Goal: Transaction & Acquisition: Download file/media

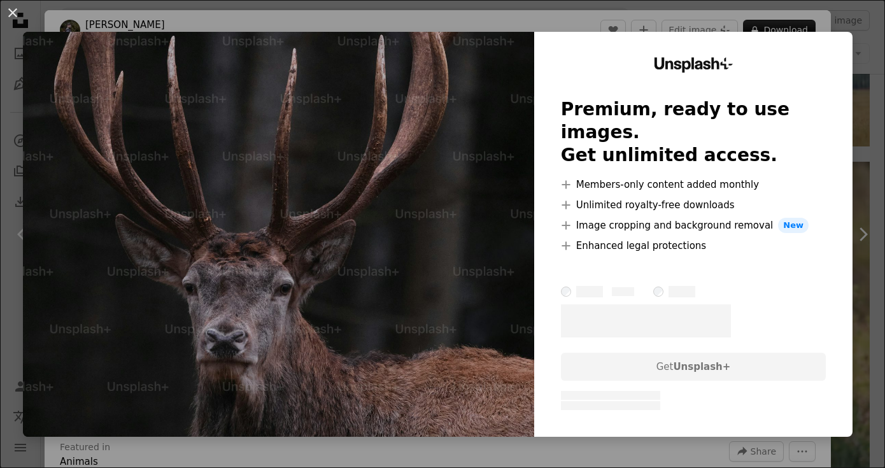
scroll to position [745, 0]
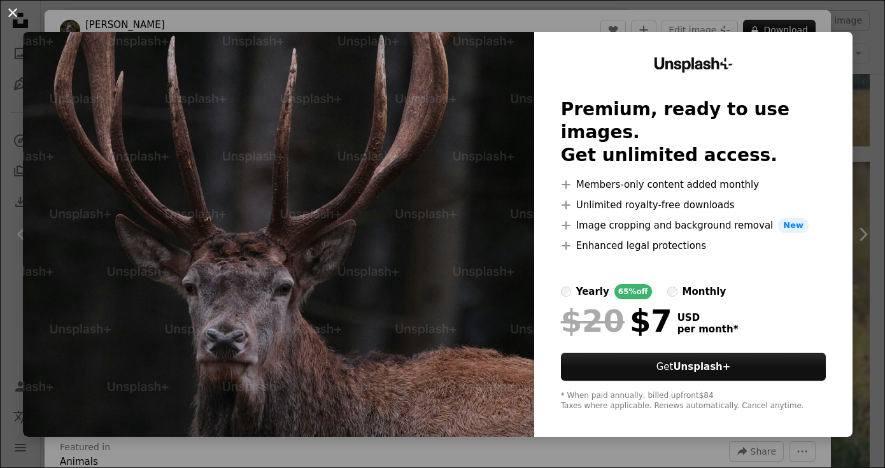
click at [15, 16] on button "An X shape" at bounding box center [12, 12] width 15 height 15
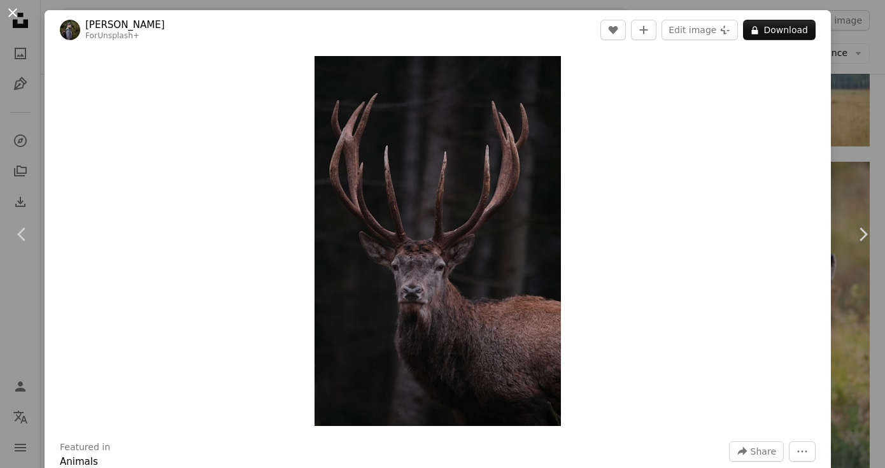
click at [13, 8] on button "An X shape" at bounding box center [12, 12] width 15 height 15
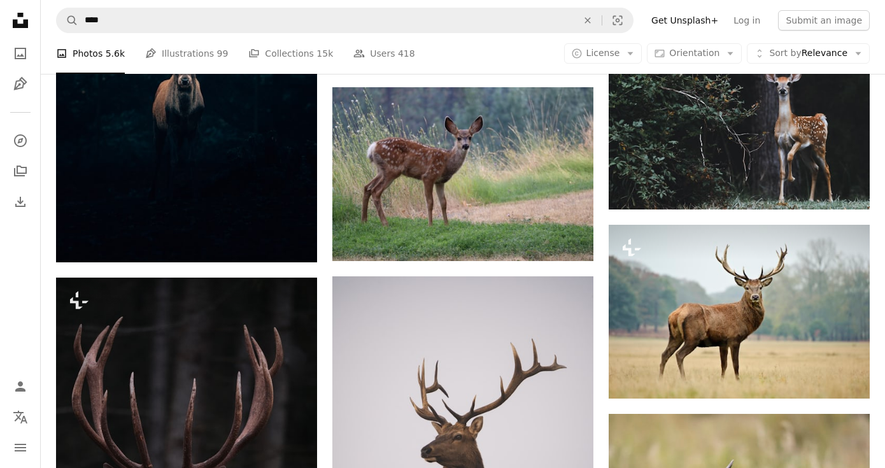
scroll to position [342, 0]
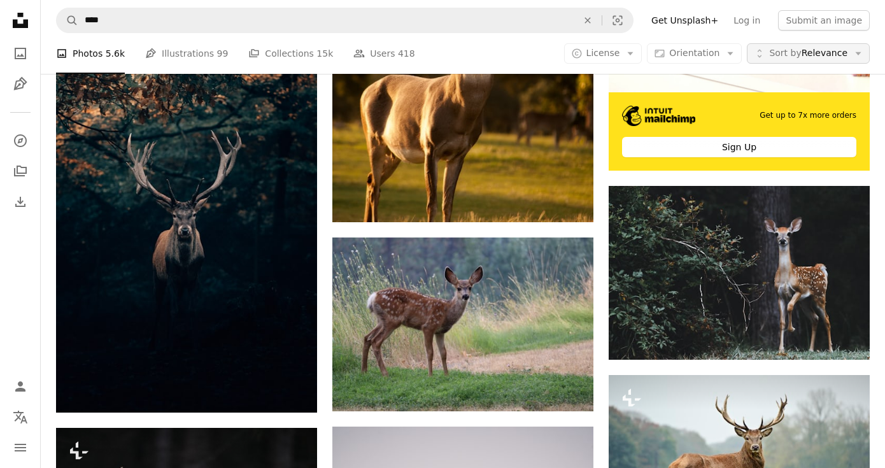
click at [815, 49] on span "Sort by Relevance" at bounding box center [808, 53] width 78 height 13
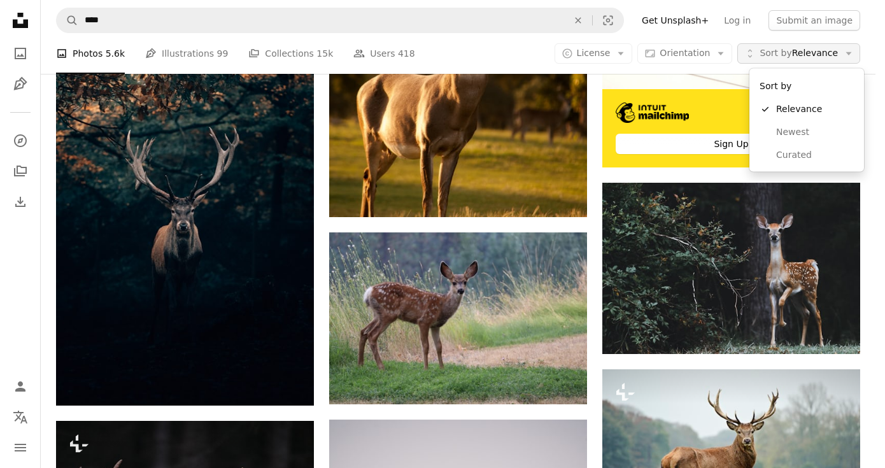
click at [813, 52] on span "Sort by Relevance" at bounding box center [798, 53] width 78 height 13
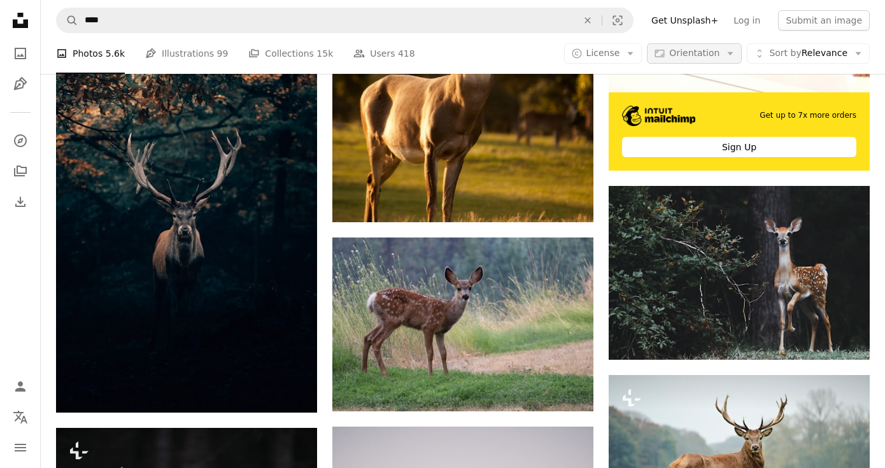
scroll to position [0, 0]
click at [719, 57] on span "Orientation" at bounding box center [694, 53] width 50 height 10
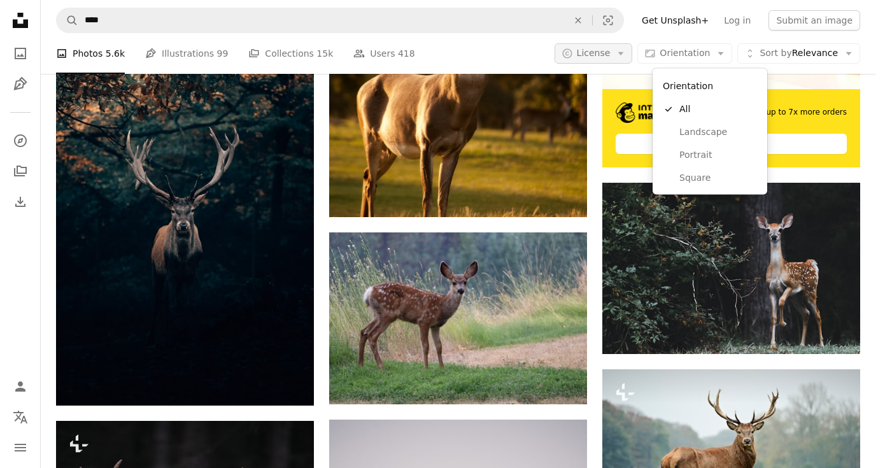
scroll to position [342, 0]
click at [602, 49] on body "Unsplash logo Unsplash Home A photo Pen Tool A compass A stack of folders Downl…" at bounding box center [437, 234] width 875 height 468
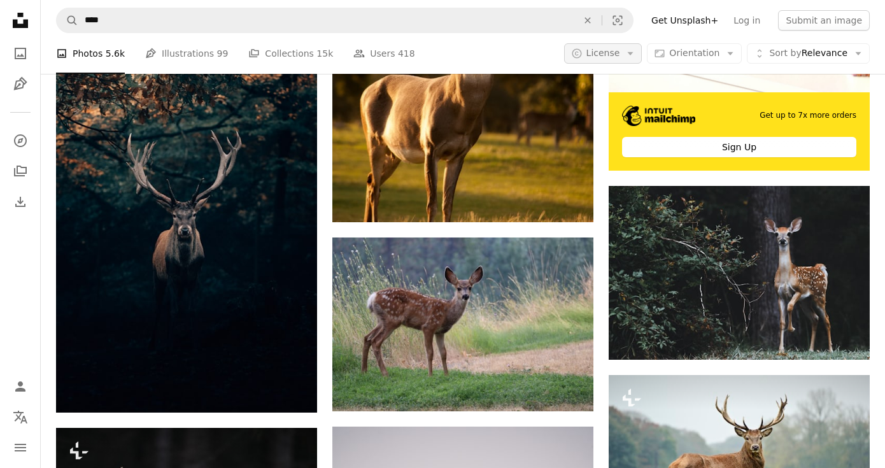
scroll to position [0, 0]
click at [636, 52] on icon "Arrow down" at bounding box center [629, 53] width 11 height 11
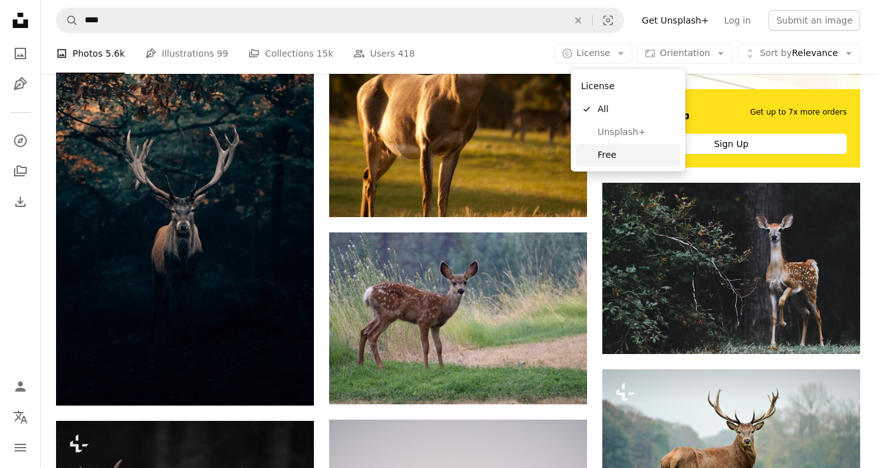
click at [646, 156] on span "Free" at bounding box center [637, 154] width 78 height 13
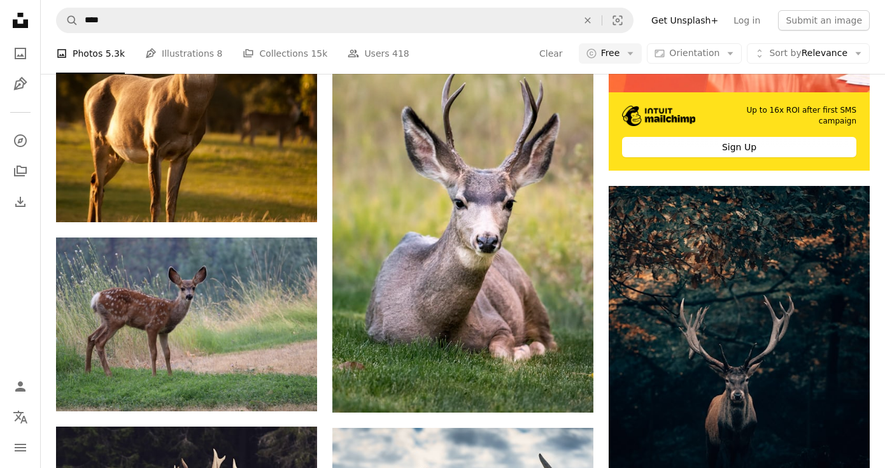
scroll to position [2735, 0]
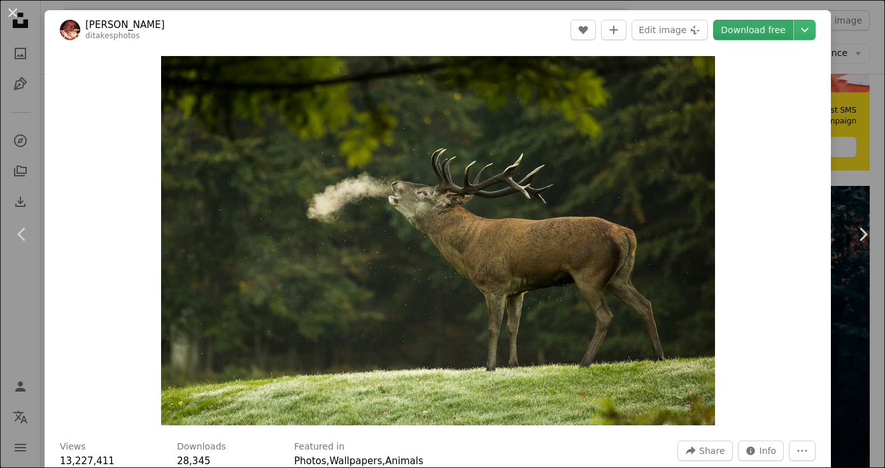
click at [761, 24] on link "Download free" at bounding box center [753, 30] width 80 height 20
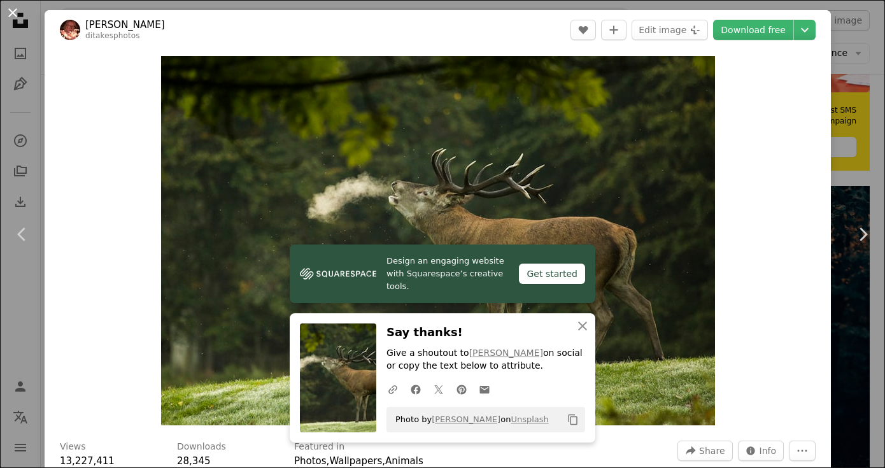
click at [13, 13] on button "An X shape" at bounding box center [12, 12] width 15 height 15
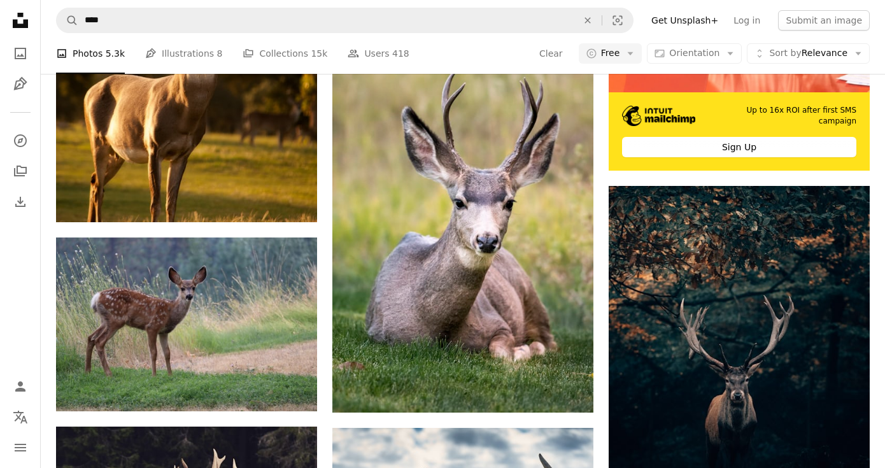
scroll to position [5744, 0]
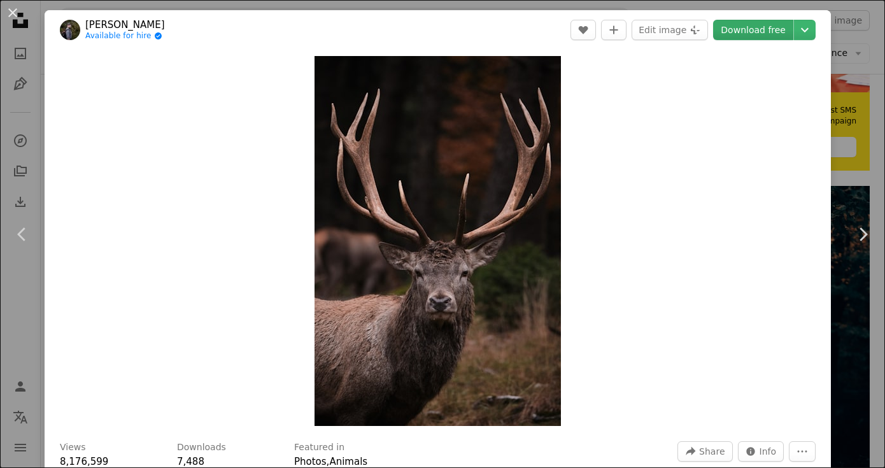
click at [754, 34] on link "Download free" at bounding box center [753, 30] width 80 height 20
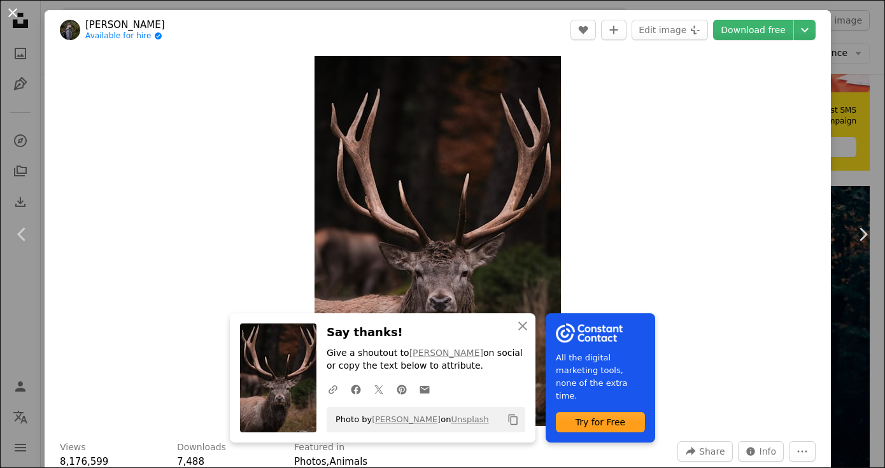
click at [6, 12] on button "An X shape" at bounding box center [12, 12] width 15 height 15
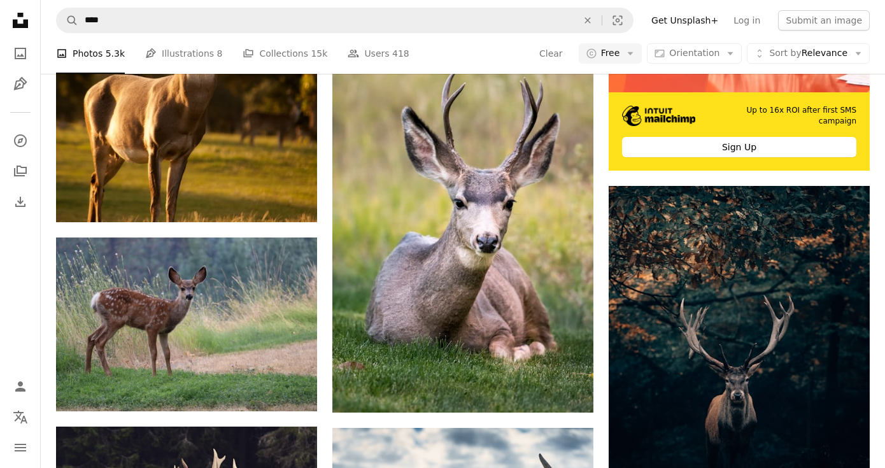
scroll to position [7978, 0]
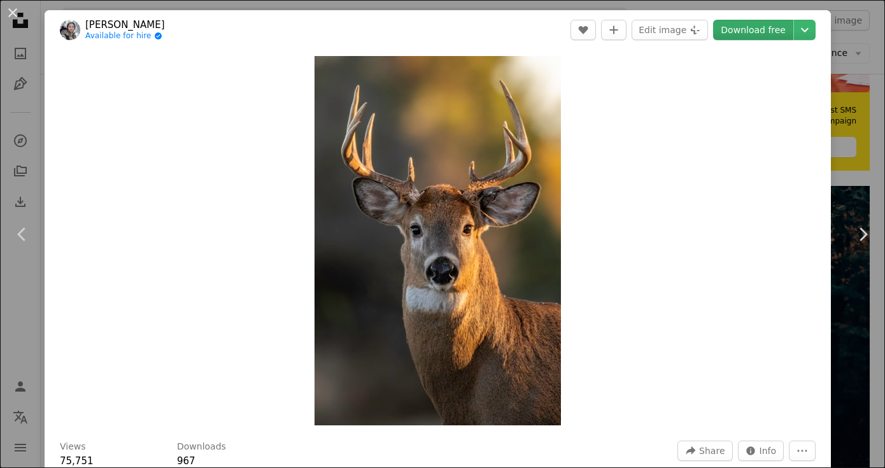
click at [742, 34] on link "Download free" at bounding box center [753, 30] width 80 height 20
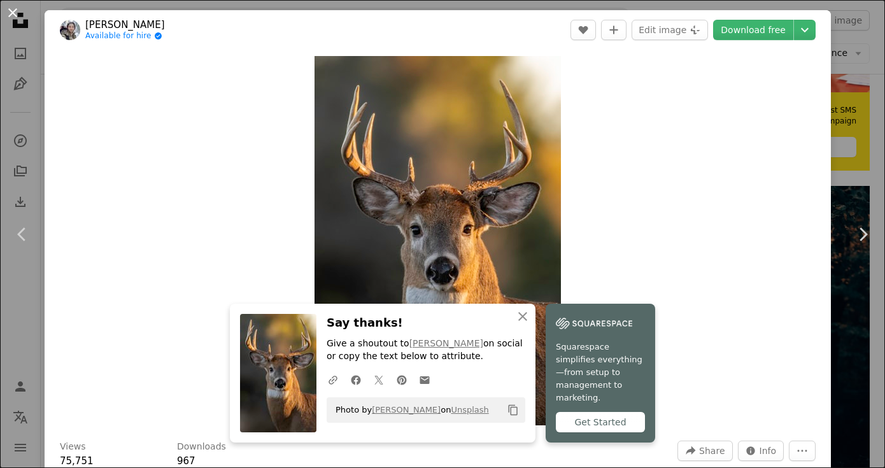
click at [12, 11] on button "An X shape" at bounding box center [12, 12] width 15 height 15
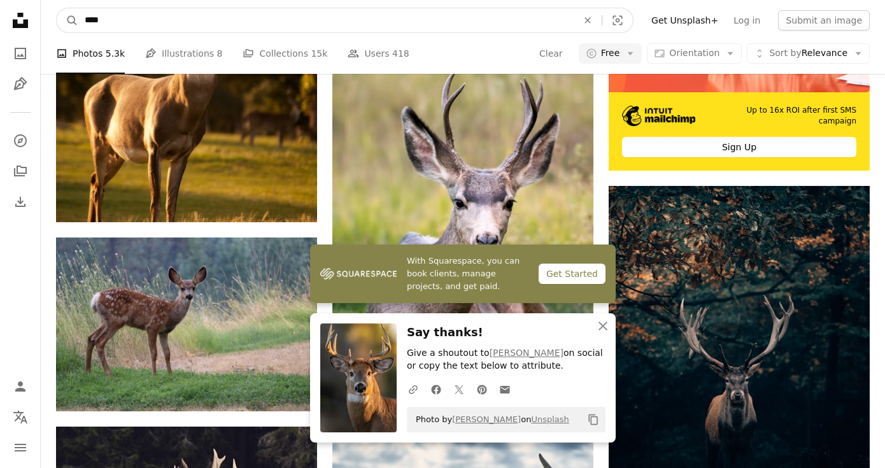
click at [429, 21] on input "****" at bounding box center [325, 20] width 495 height 24
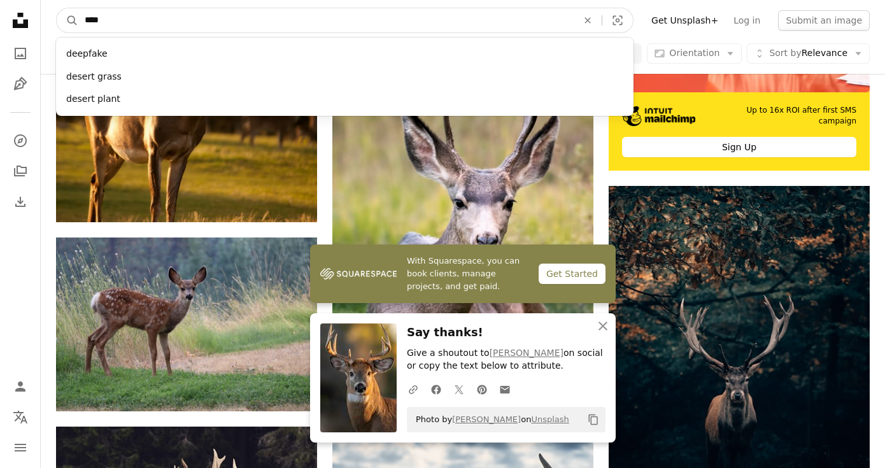
click at [429, 21] on input "****" at bounding box center [325, 20] width 495 height 24
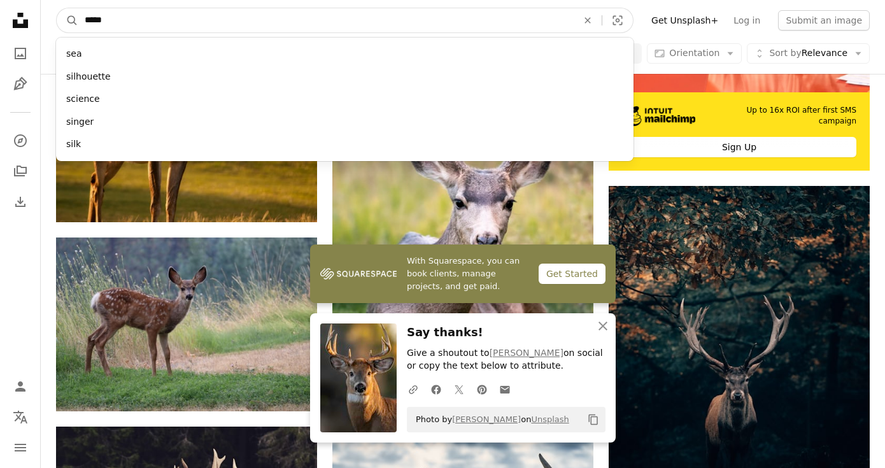
type input "******"
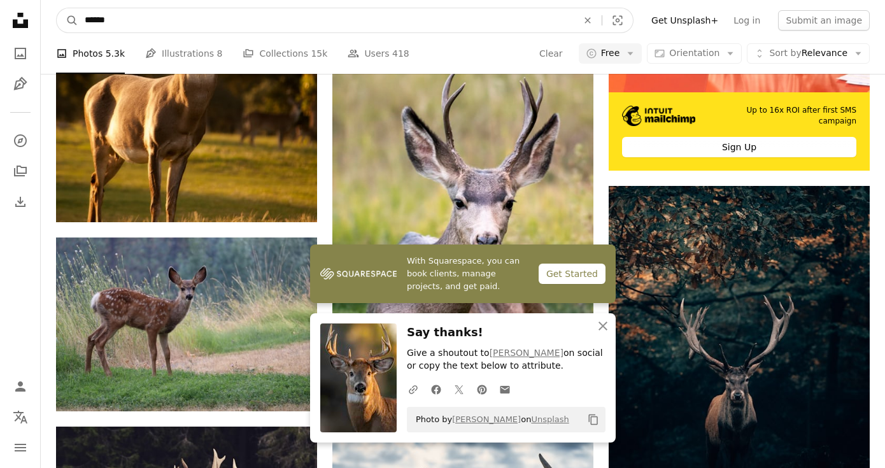
click at [67, 20] on button "A magnifying glass" at bounding box center [68, 20] width 22 height 24
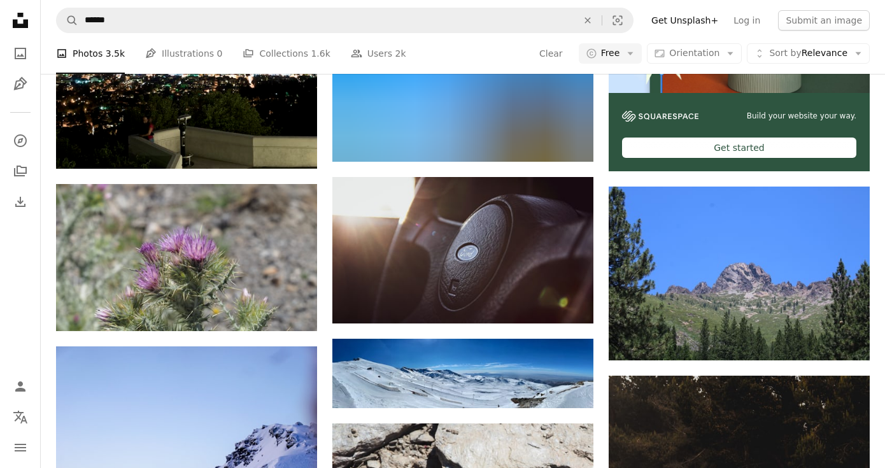
scroll to position [1621, 0]
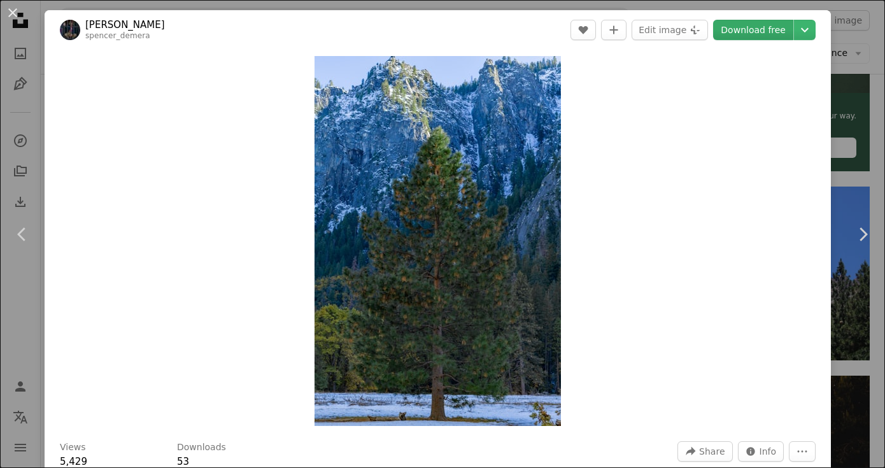
click at [766, 28] on link "Download free" at bounding box center [753, 30] width 80 height 20
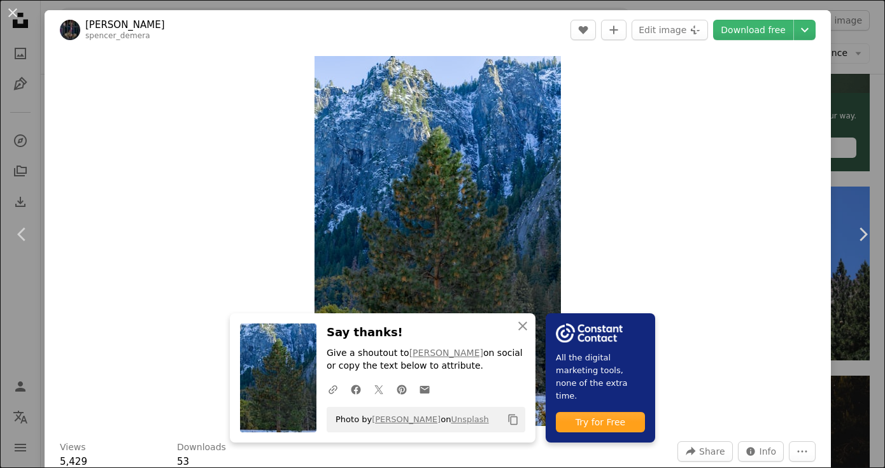
click at [528, 441] on div "Views 5,429 Downloads 53 A forward-right arrow Share Info icon Info More Actions" at bounding box center [438, 455] width 756 height 28
click at [518, 330] on button "An X shape Close" at bounding box center [522, 325] width 25 height 25
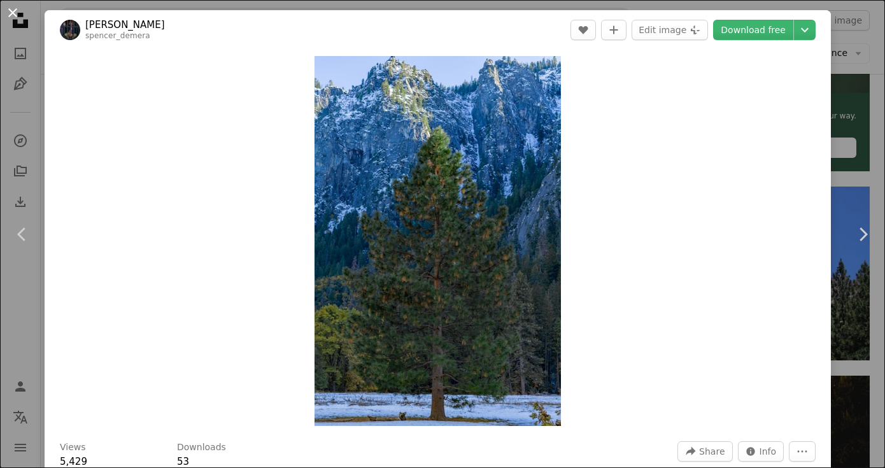
click at [15, 17] on button "An X shape" at bounding box center [12, 12] width 15 height 15
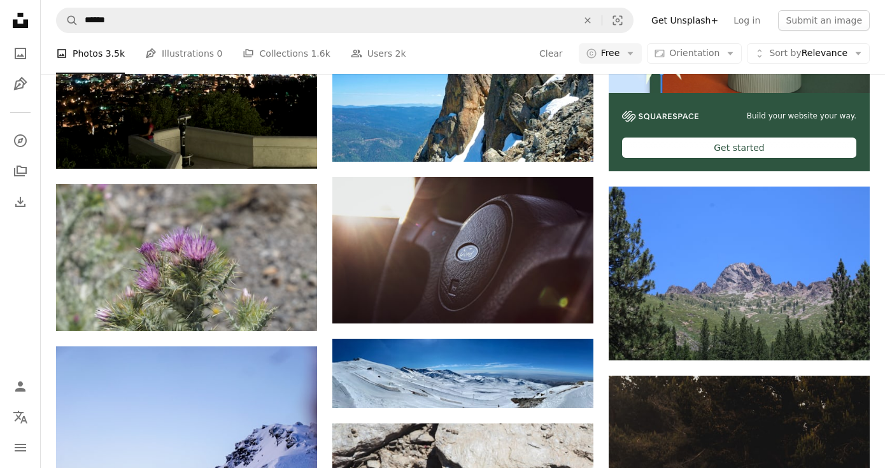
scroll to position [1932, 0]
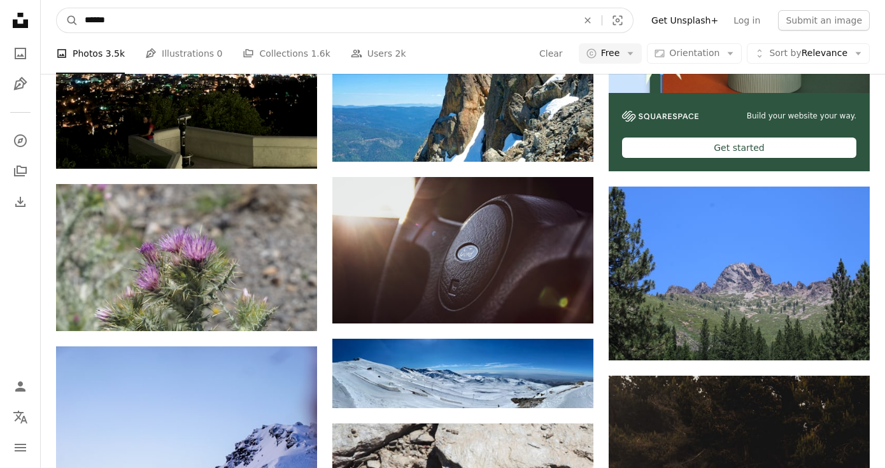
click at [447, 25] on input "******" at bounding box center [325, 20] width 495 height 24
click at [451, 25] on input "******" at bounding box center [325, 20] width 495 height 24
click at [452, 26] on input "******" at bounding box center [325, 20] width 495 height 24
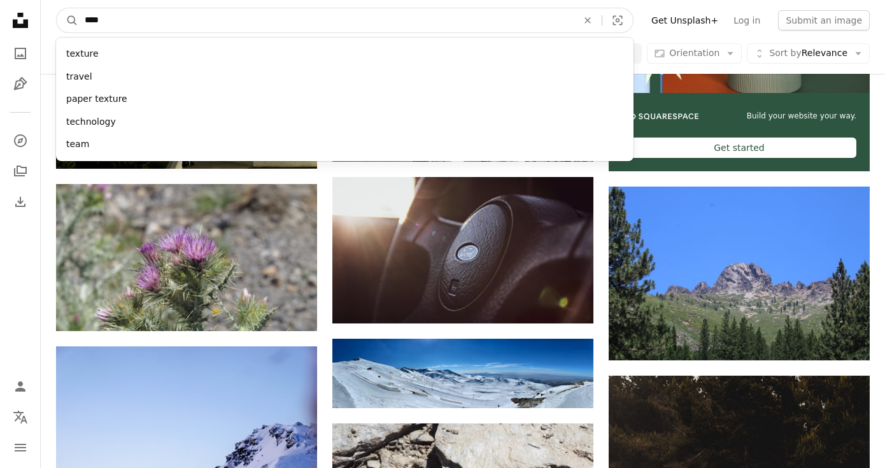
type input "*****"
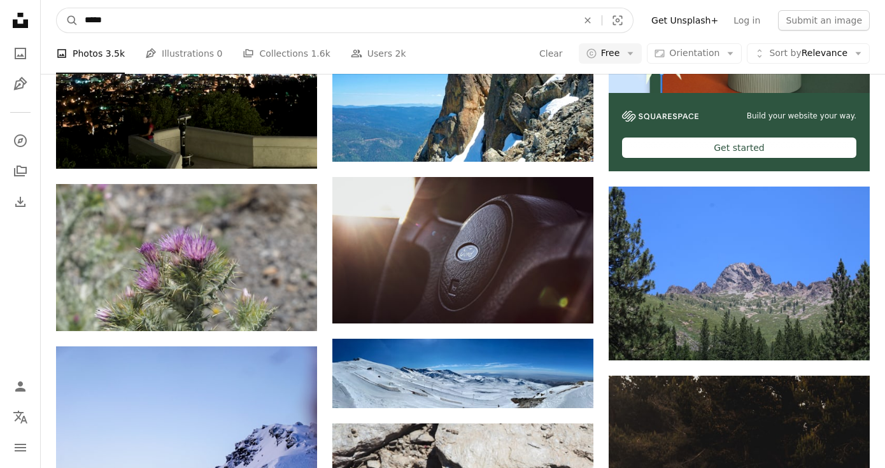
click at [67, 20] on button "A magnifying glass" at bounding box center [68, 20] width 22 height 24
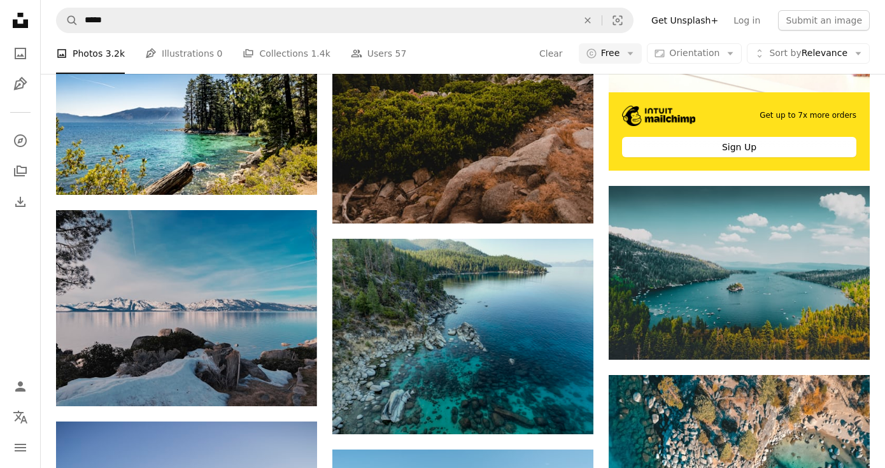
scroll to position [2712, 0]
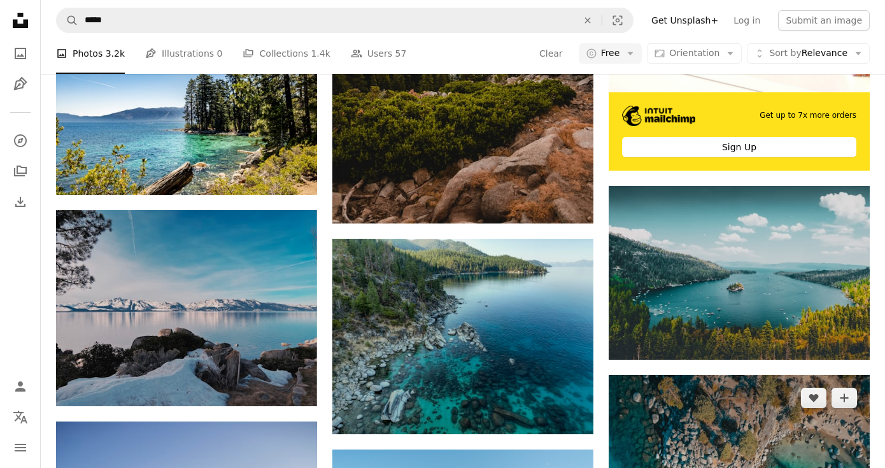
scroll to position [956, 0]
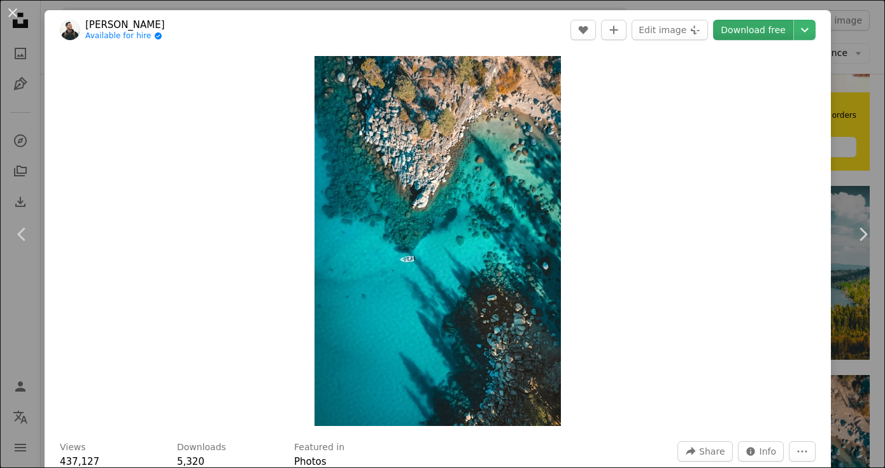
click at [759, 29] on link "Download free" at bounding box center [753, 30] width 80 height 20
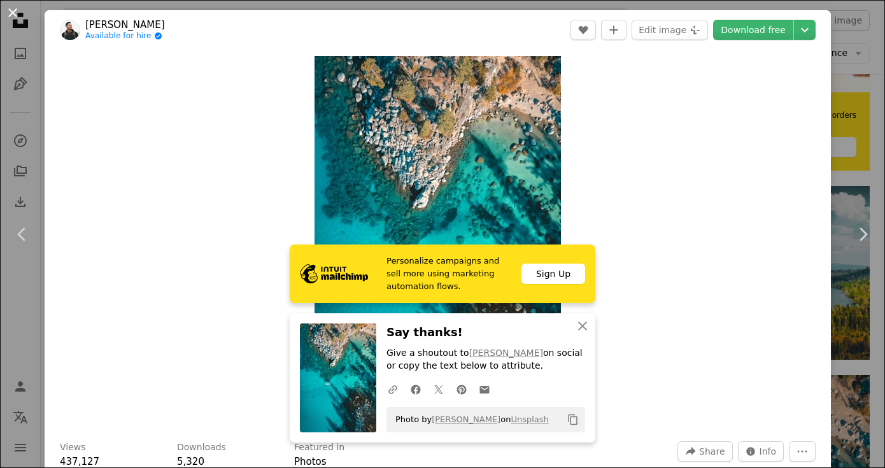
click at [13, 11] on button "An X shape" at bounding box center [12, 12] width 15 height 15
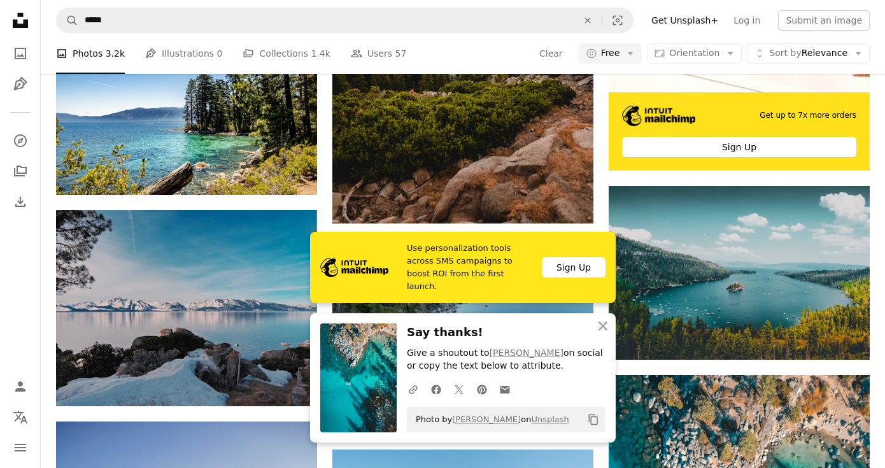
scroll to position [796, 0]
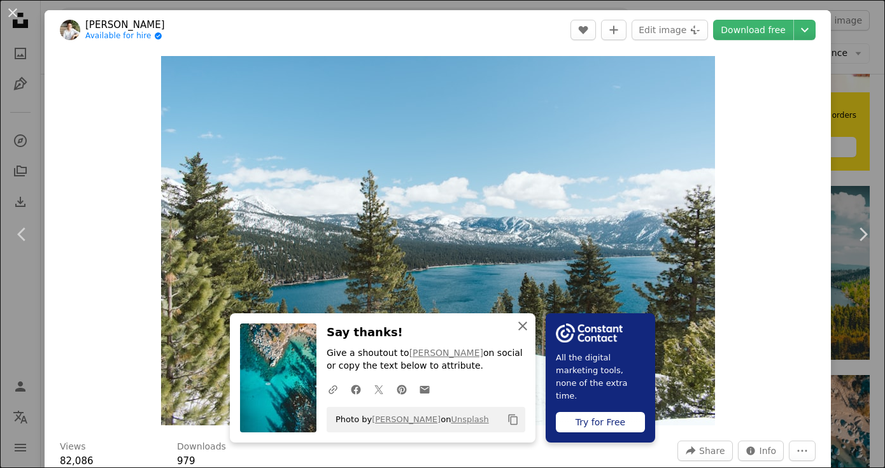
click at [530, 328] on icon "An X shape" at bounding box center [522, 325] width 15 height 15
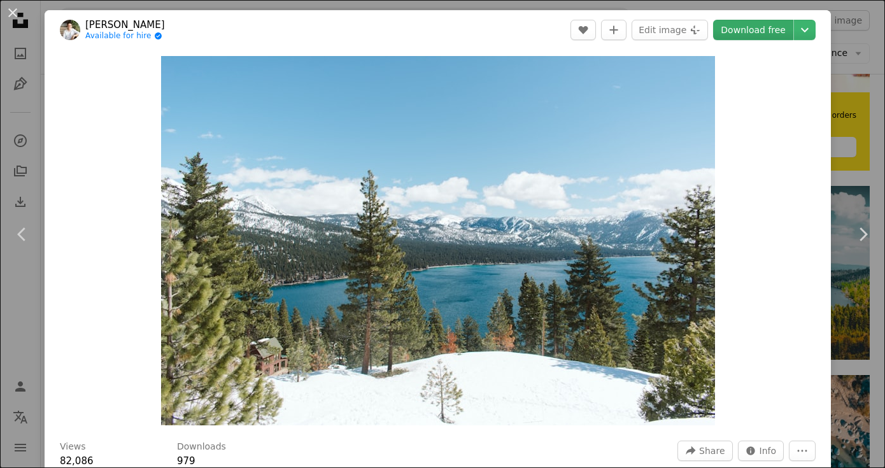
click at [741, 29] on link "Download free" at bounding box center [753, 30] width 80 height 20
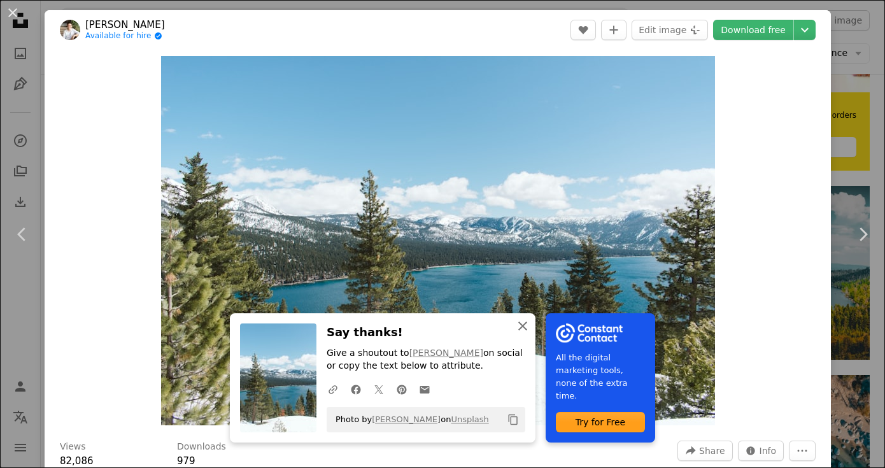
click at [526, 326] on icon "An X shape" at bounding box center [522, 325] width 15 height 15
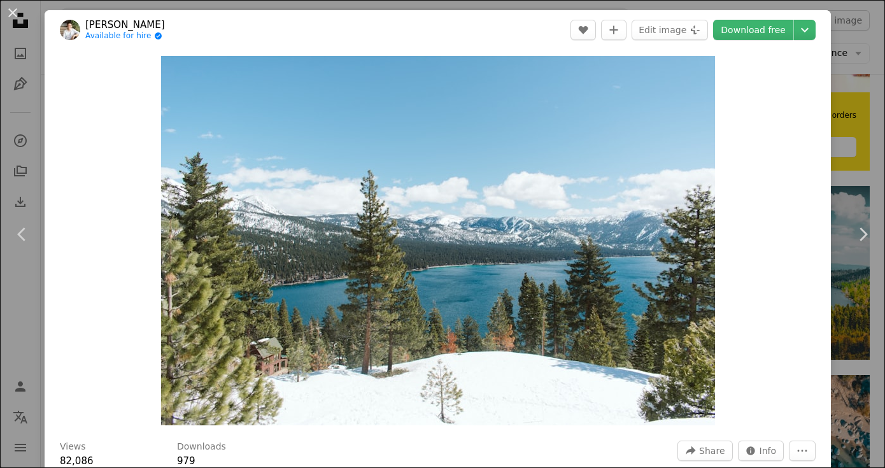
click at [18, 7] on button "An X shape" at bounding box center [12, 12] width 15 height 15
